Goal: Task Accomplishment & Management: Manage account settings

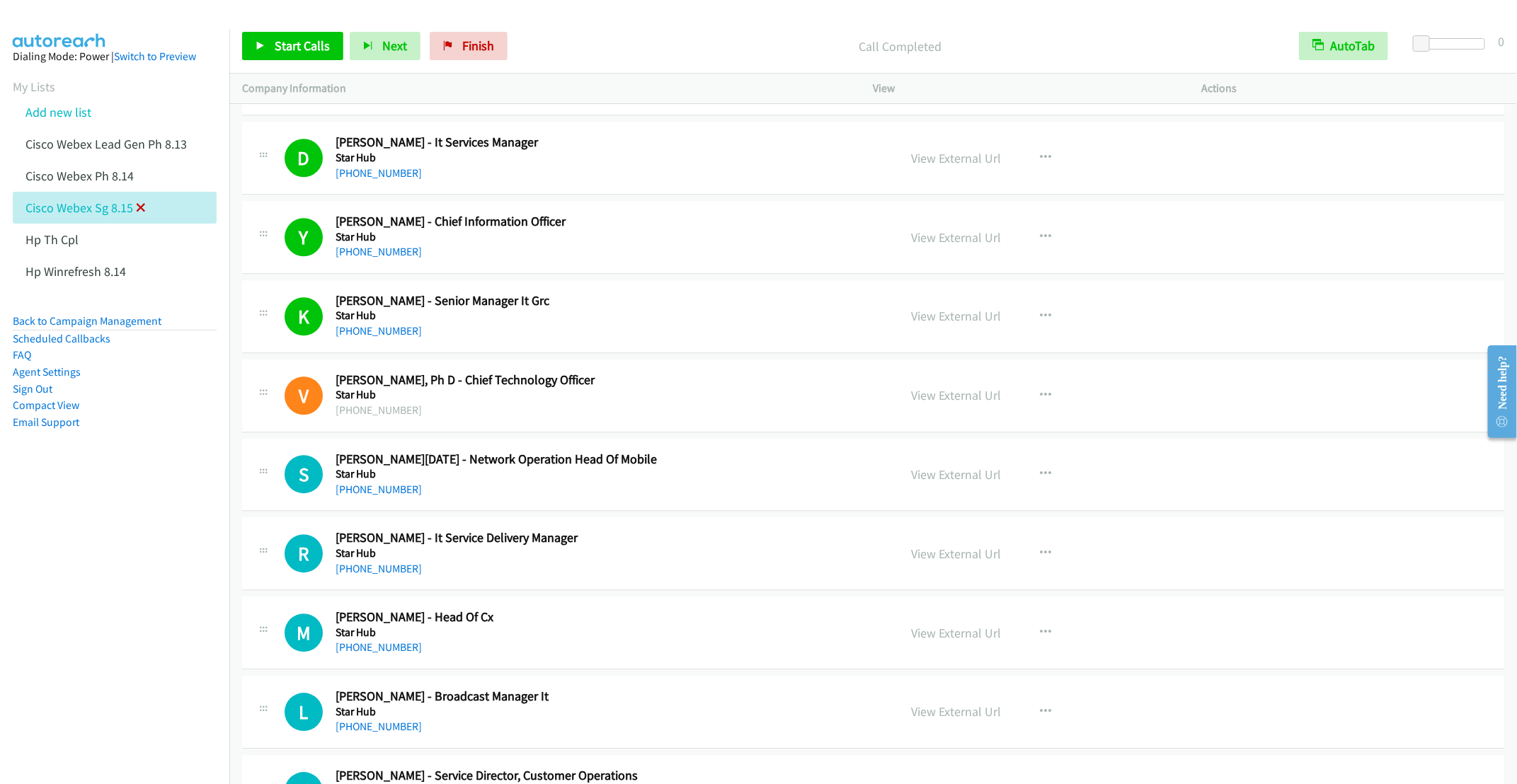
click at [140, 206] on icon at bounding box center [140, 208] width 10 height 10
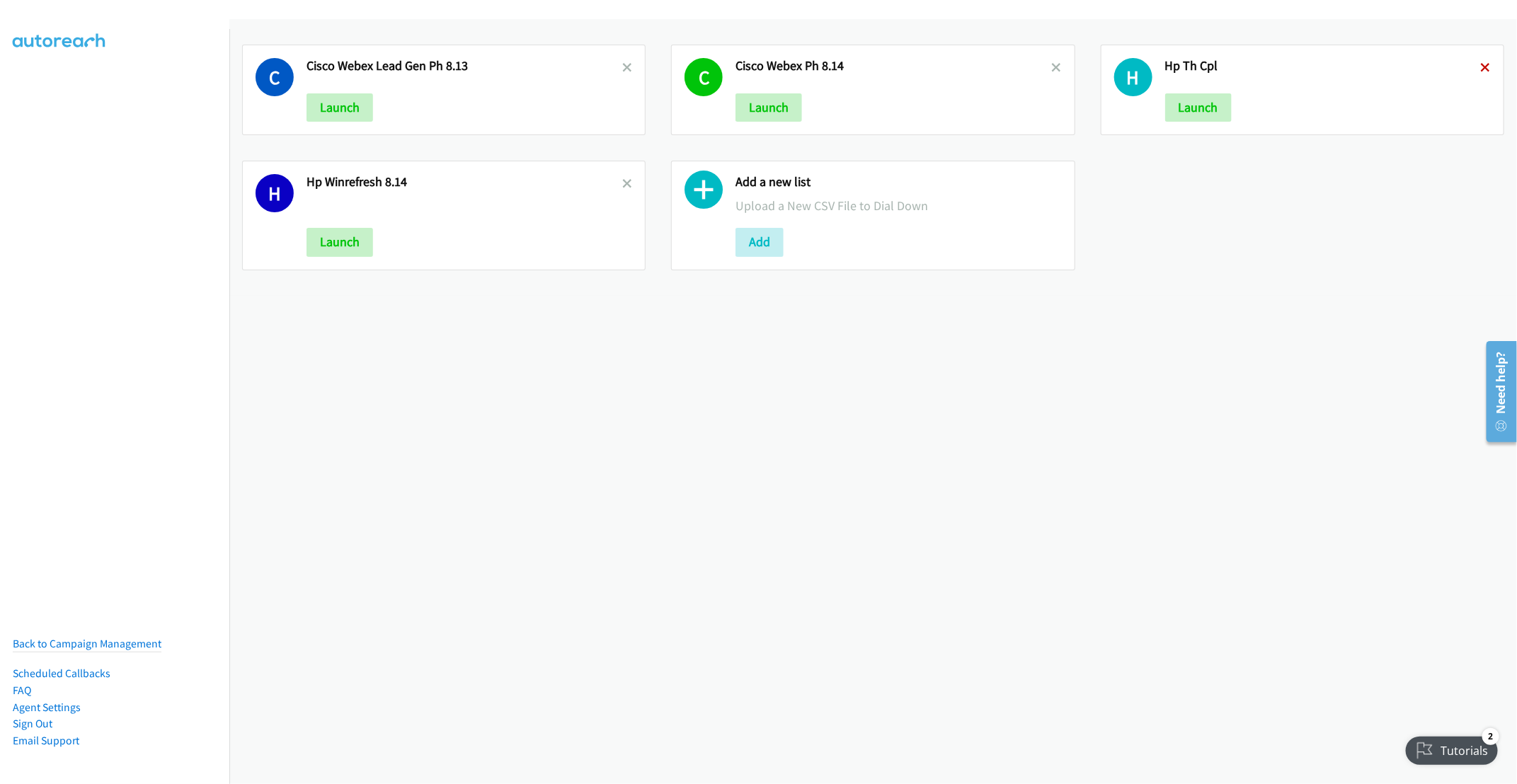
click at [1481, 68] on icon at bounding box center [1486, 68] width 10 height 10
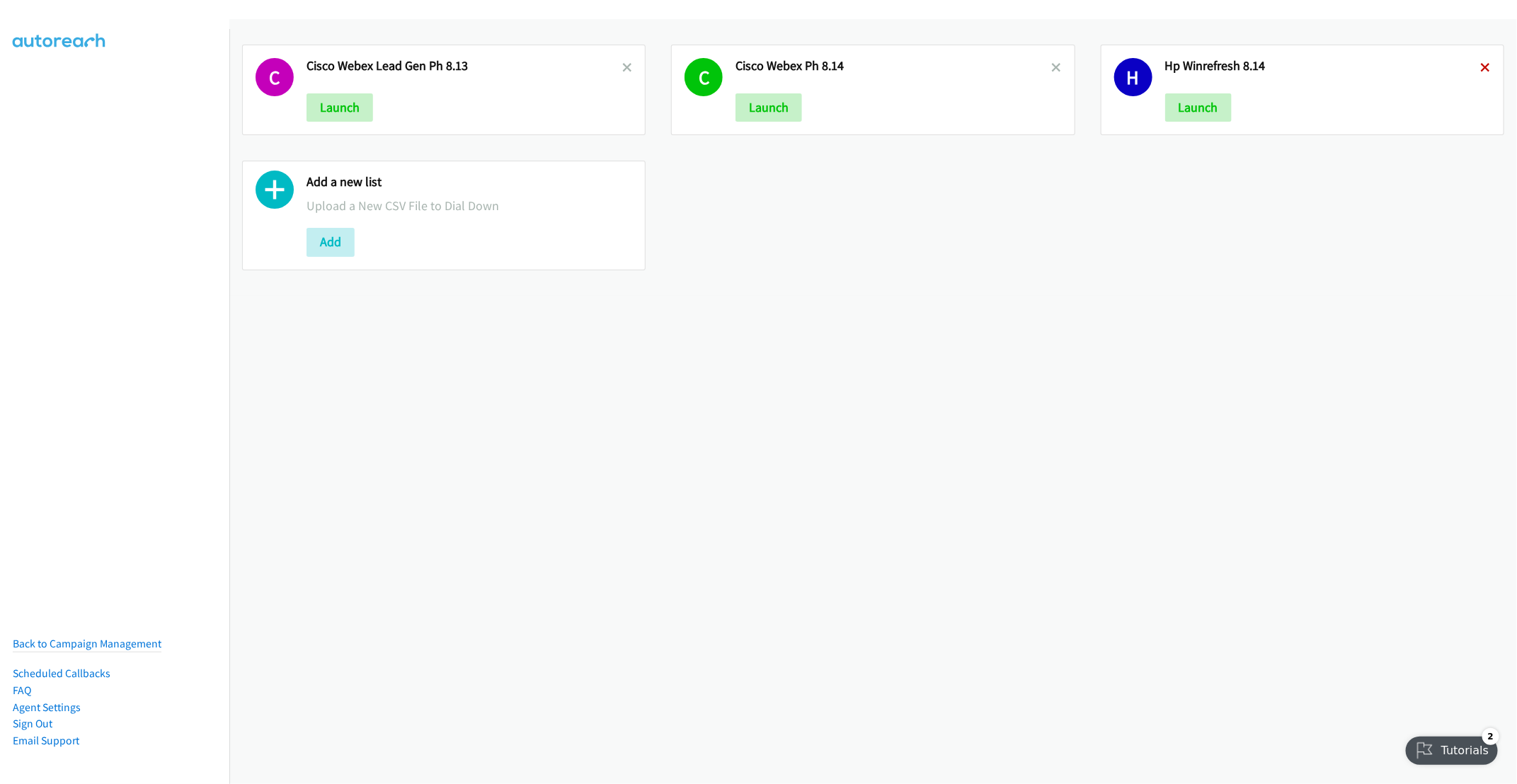
click at [1481, 68] on icon at bounding box center [1486, 68] width 10 height 10
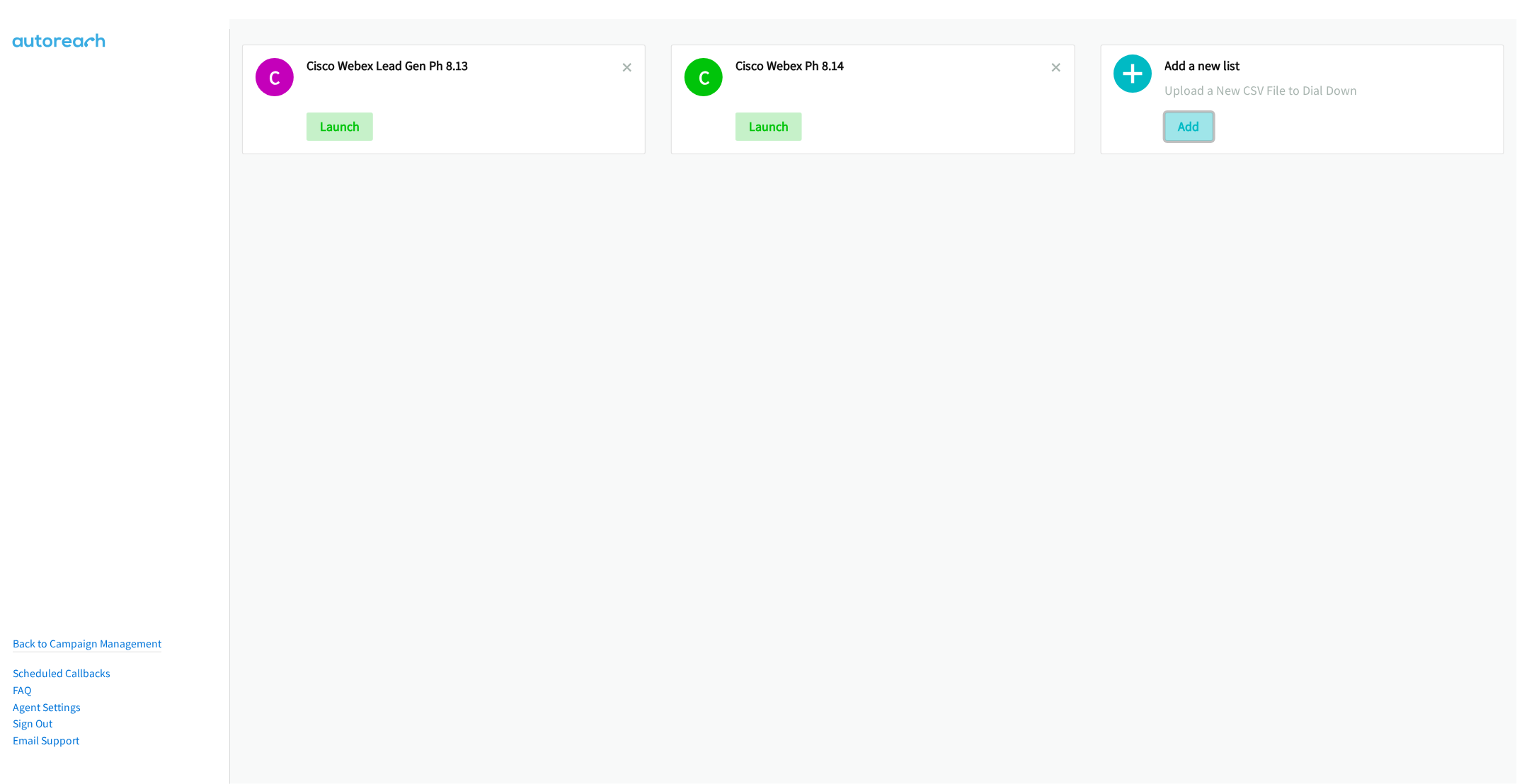
click at [1185, 119] on button "Add" at bounding box center [1189, 126] width 48 height 28
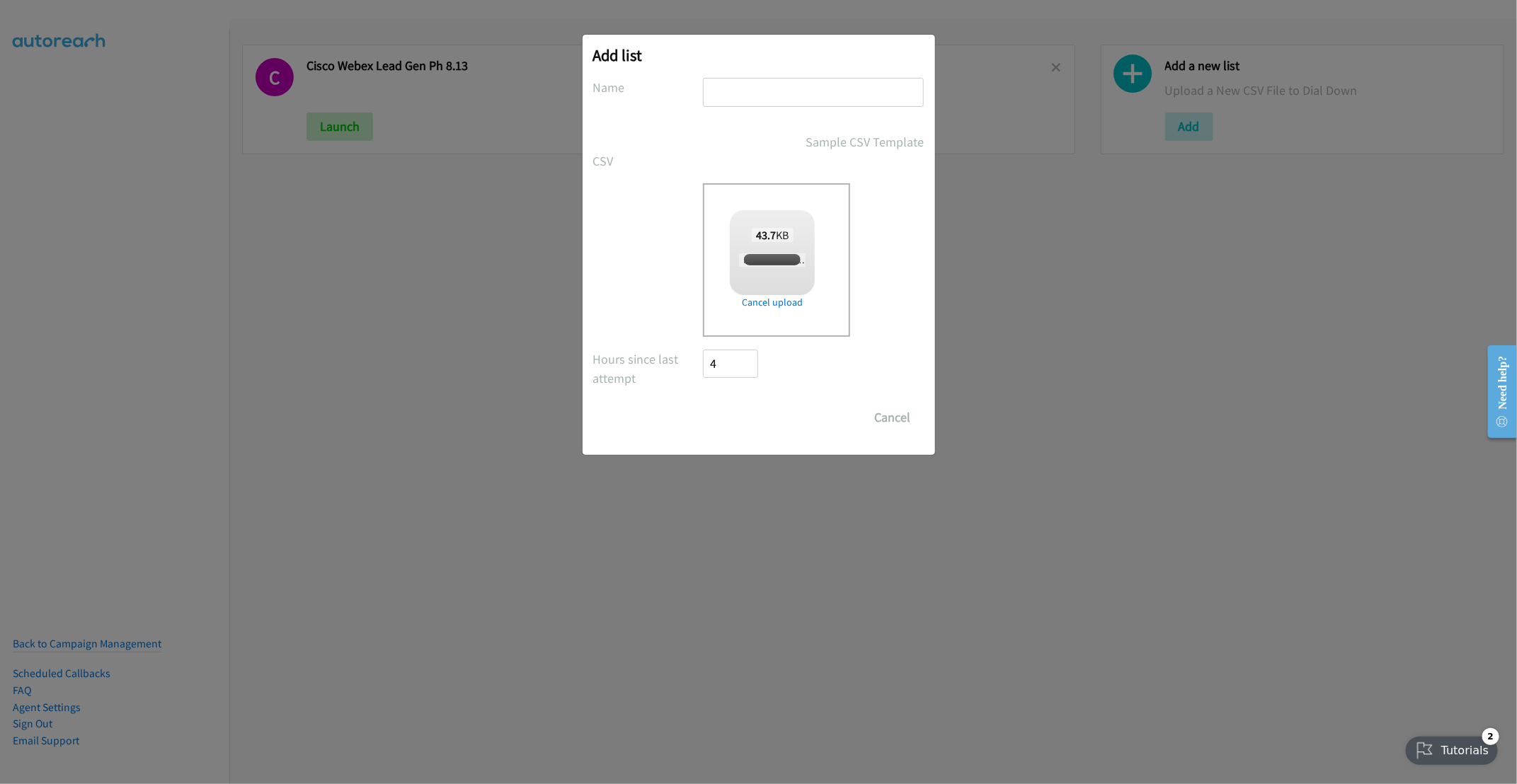
click at [767, 92] on input "text" at bounding box center [813, 93] width 221 height 29
checkbox input "true"
type input "Nice TH 8.15"
click at [740, 413] on input "Save List" at bounding box center [741, 417] width 74 height 28
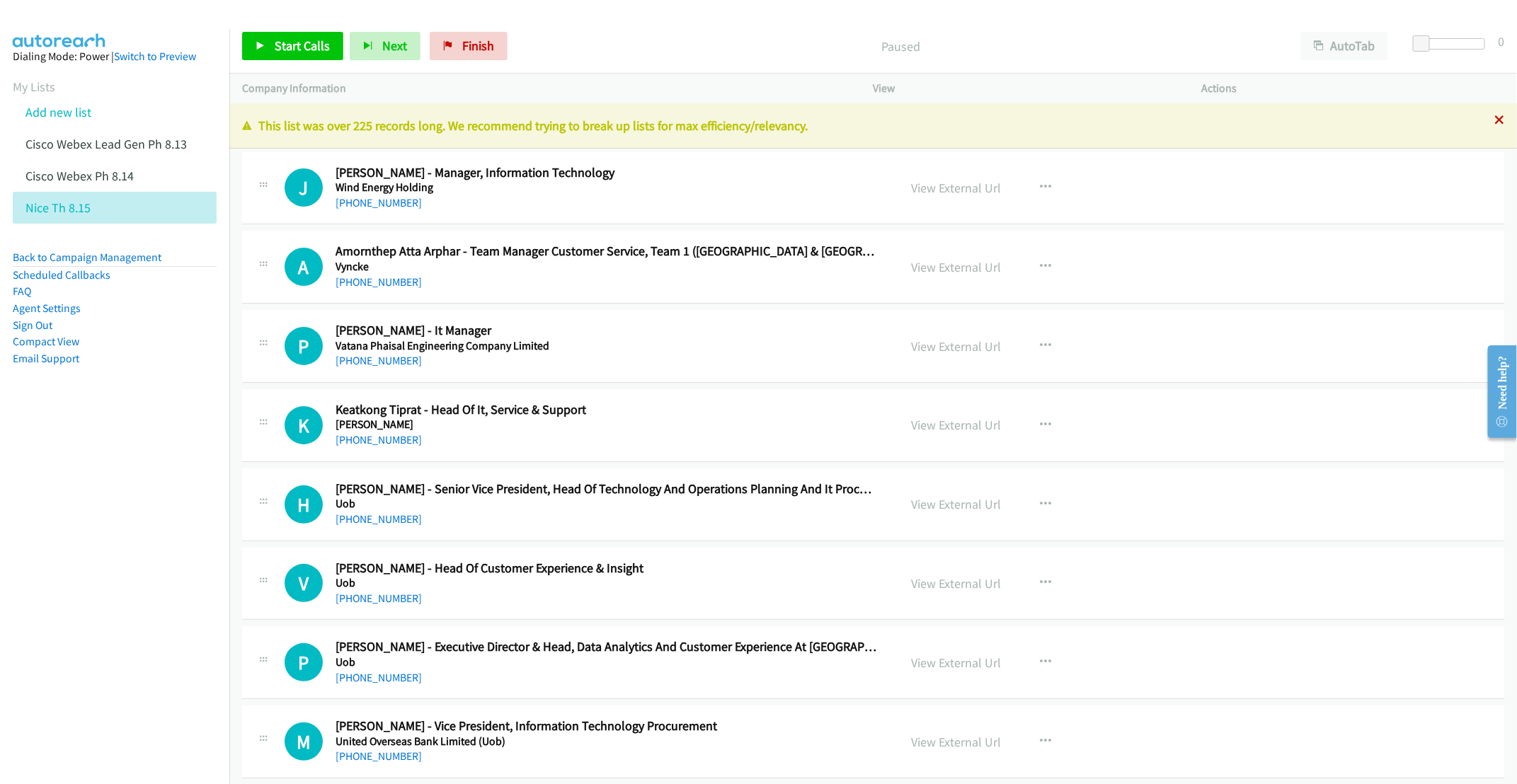
click at [1494, 119] on icon at bounding box center [1499, 121] width 10 height 10
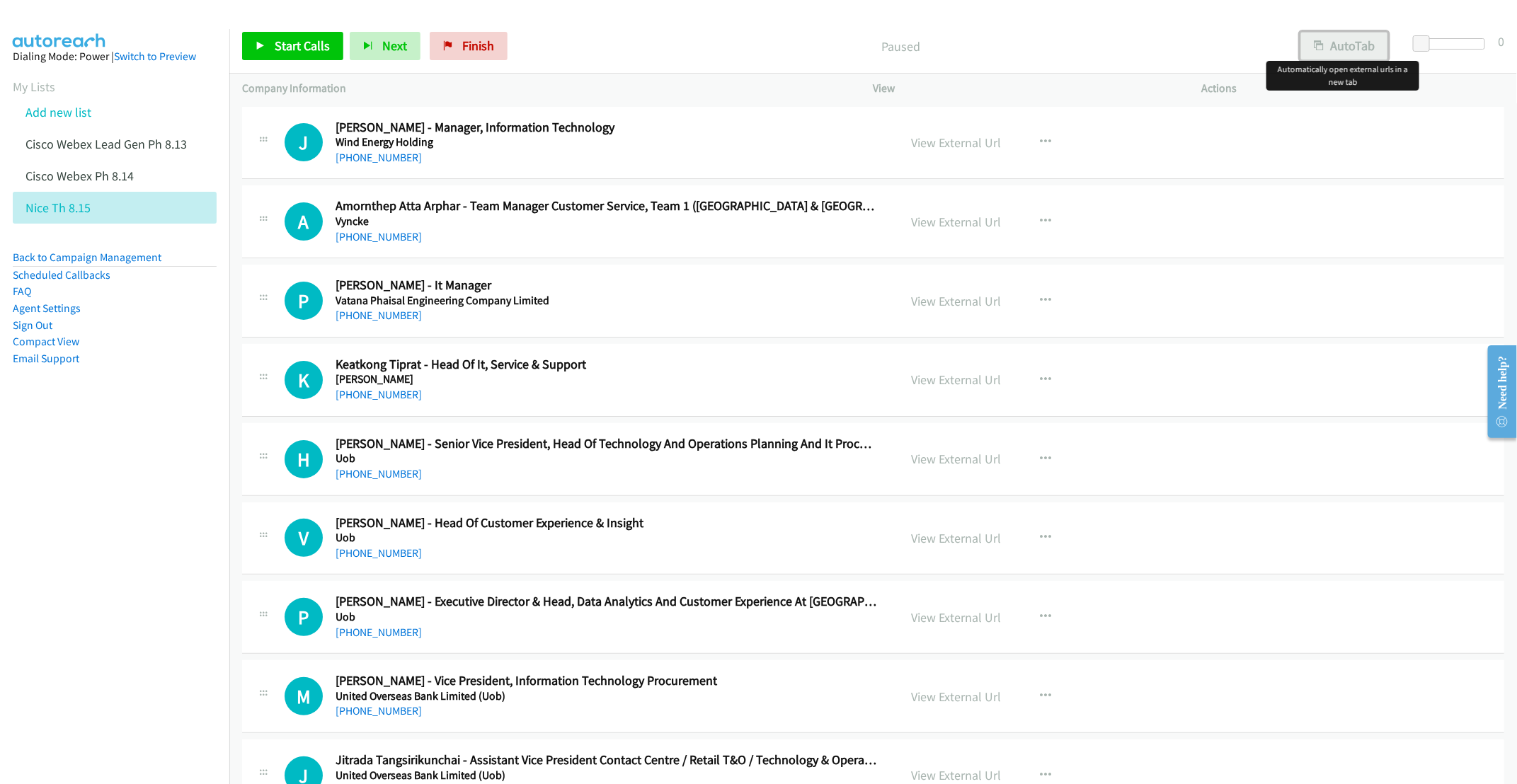
click at [1358, 43] on button "AutoTab" at bounding box center [1344, 46] width 88 height 28
drag, startPoint x: 61, startPoint y: 433, endPoint x: 85, endPoint y: 357, distance: 79.7
click at [61, 433] on nav "Dialing Mode: Power | Switch to Preview My Lists Add new list Cisco Webex Lead …" at bounding box center [115, 421] width 230 height 784
